Goal: Information Seeking & Learning: Understand process/instructions

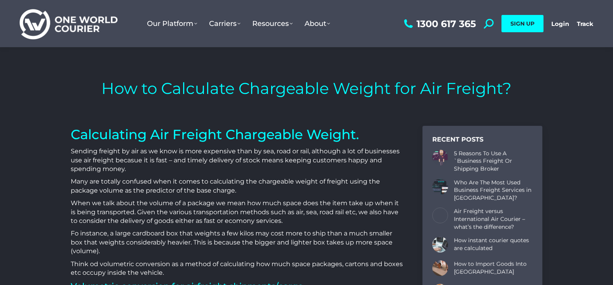
scroll to position [1703, 472]
click at [255, 217] on p "When we talk about the volume of a package we mean how much space does the item…" at bounding box center [237, 212] width 332 height 26
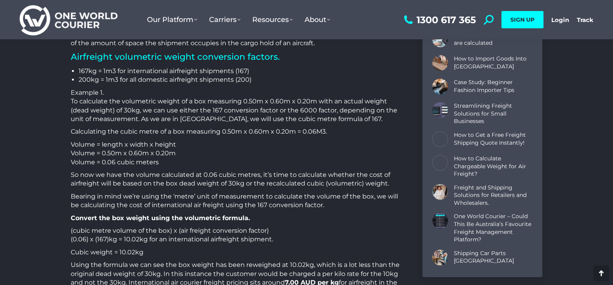
scroll to position [393, 0]
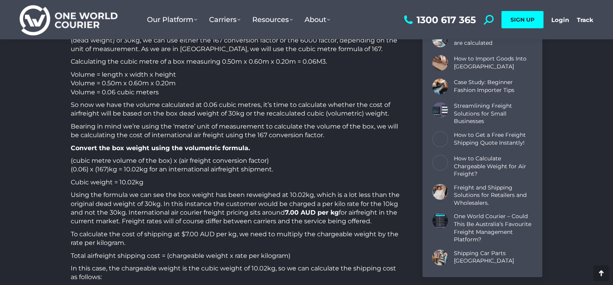
drag, startPoint x: 99, startPoint y: 81, endPoint x: 197, endPoint y: 81, distance: 97.1
click at [197, 81] on p "Volume = length x width x height Volume = 0.50m x 0.60m x 0.20m Volume = 0.06 c…" at bounding box center [237, 83] width 332 height 26
click at [204, 161] on p "(cubic metre volume of the box) x (air freight conversion factor) (0.06) x (167…" at bounding box center [237, 165] width 332 height 18
drag, startPoint x: 72, startPoint y: 149, endPoint x: 276, endPoint y: 171, distance: 205.2
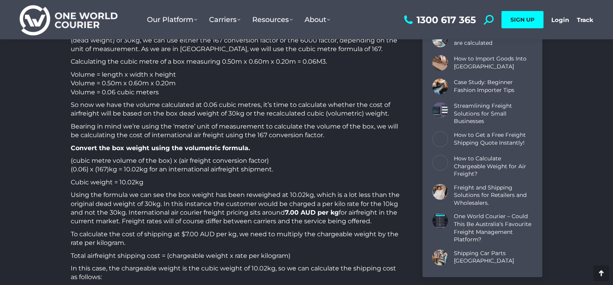
click at [110, 182] on p "Cubic weight = 10.02kg" at bounding box center [237, 182] width 332 height 9
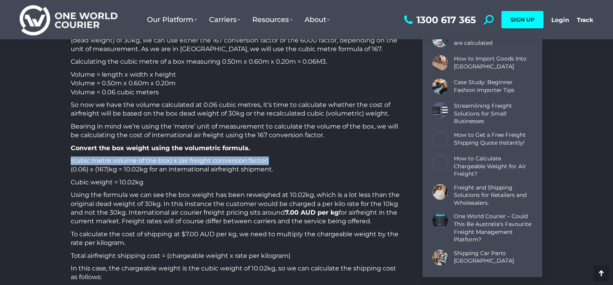
drag, startPoint x: 68, startPoint y: 163, endPoint x: 271, endPoint y: 164, distance: 202.9
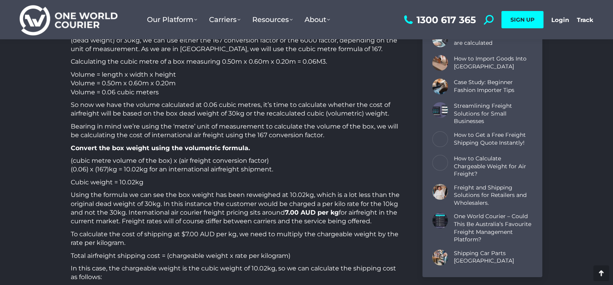
drag, startPoint x: 71, startPoint y: 169, endPoint x: 144, endPoint y: 172, distance: 73.2
click at [144, 172] on p "(cubic metre volume of the box) x (air freight conversion factor) (0.06) x (167…" at bounding box center [237, 165] width 332 height 18
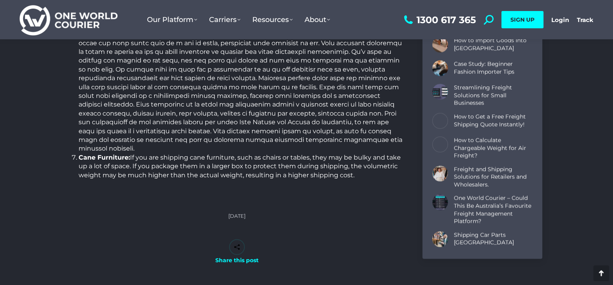
scroll to position [1651, 0]
